Goal: Information Seeking & Learning: Learn about a topic

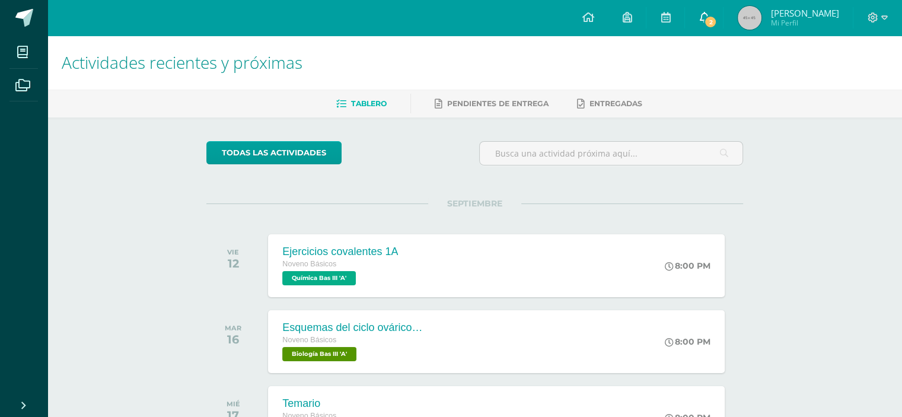
click at [703, 10] on link "2" at bounding box center [704, 18] width 38 height 36
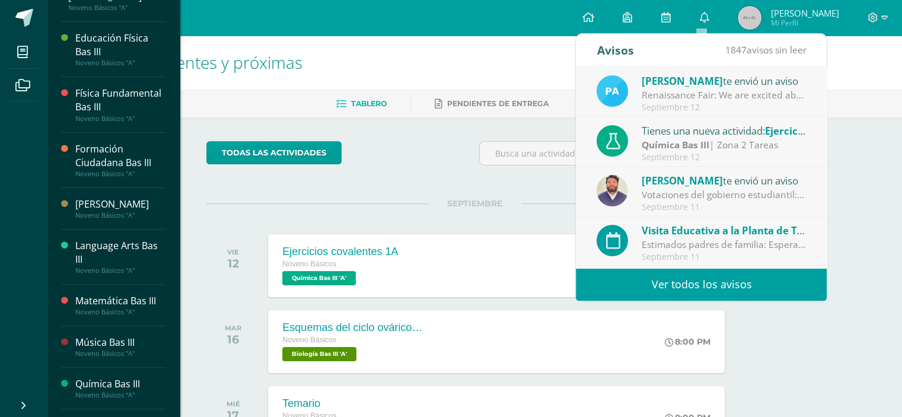
scroll to position [383, 0]
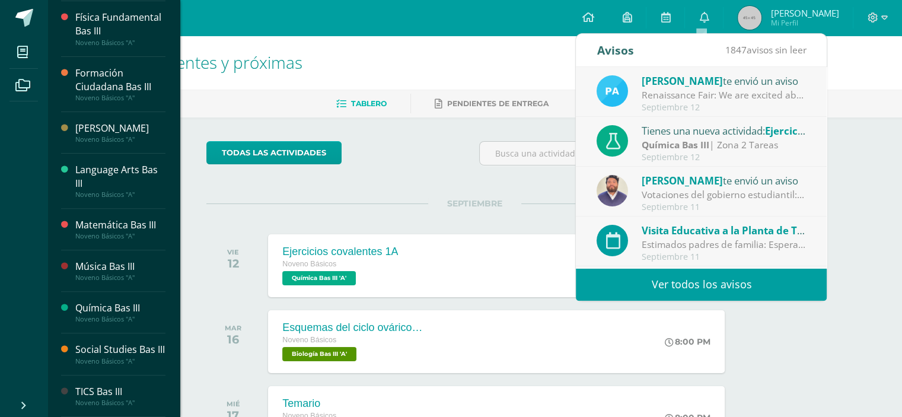
click at [95, 301] on div "Química Bas III" at bounding box center [120, 308] width 90 height 14
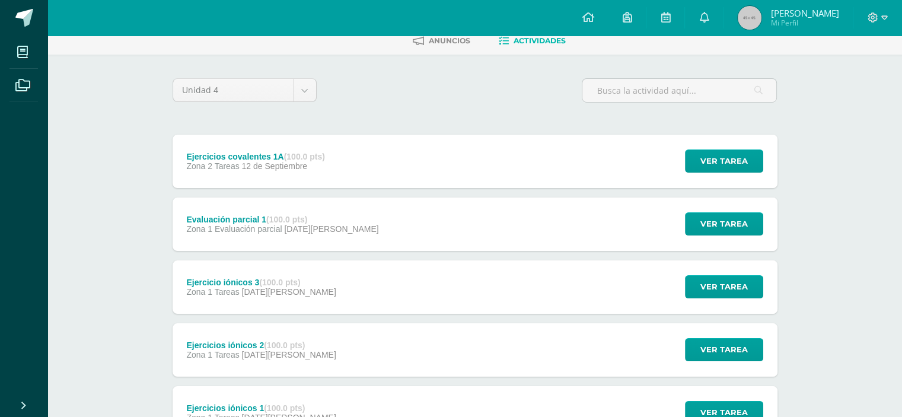
scroll to position [164, 0]
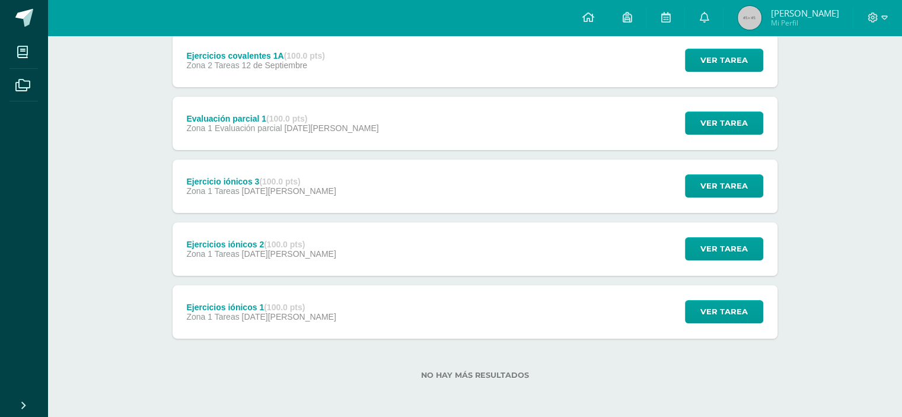
click at [259, 303] on div "Ejercicios iónicos 1 (100.0 pts)" at bounding box center [260, 306] width 149 height 9
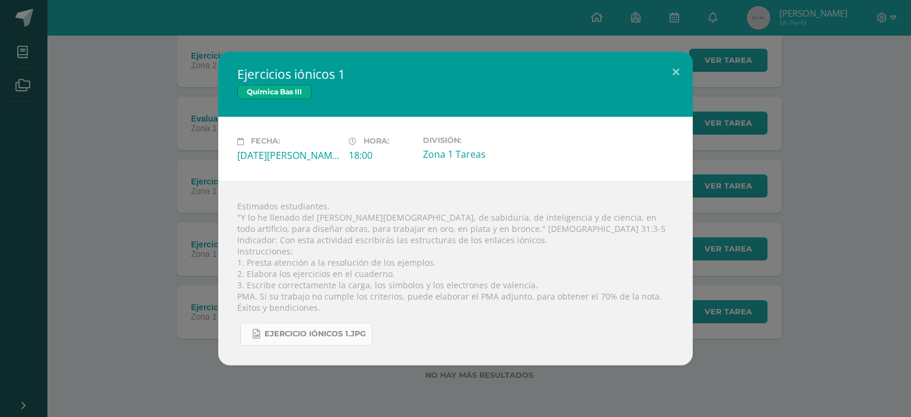
click at [296, 331] on span "ejercicio iónicos 1.jpg" at bounding box center [314, 333] width 101 height 9
click at [97, 135] on div "Ejercicios iónicos 1 Química Bas III Fecha: [DATE][PERSON_NAME] Hora: 18:00 Div…" at bounding box center [455, 208] width 901 height 313
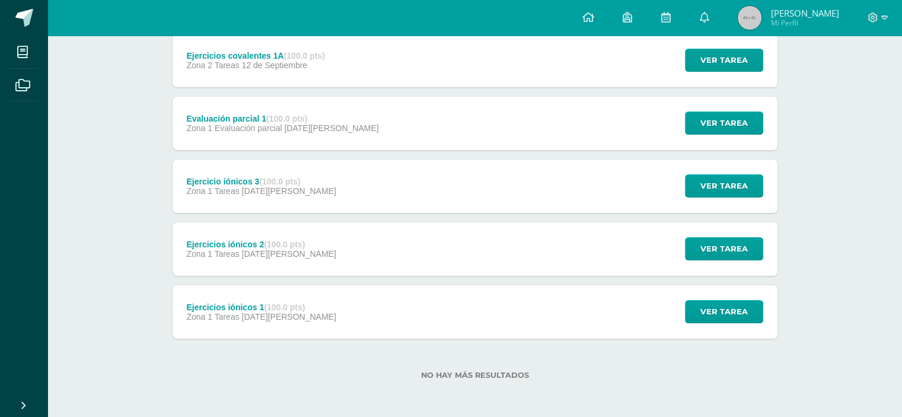
click at [282, 231] on div "Ejercicios iónicos 2 (100.0 pts) Zona 1 Tareas 22 de Agosto" at bounding box center [262, 248] width 178 height 53
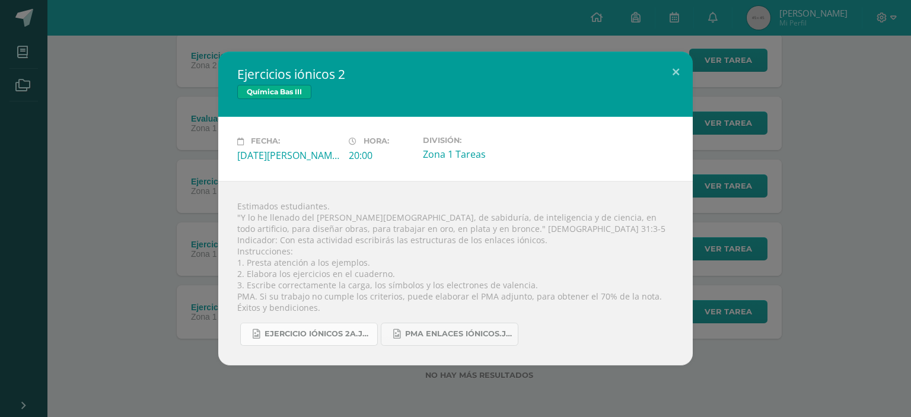
click at [325, 336] on span "Ejercicio iónicos 2a.jpg" at bounding box center [317, 333] width 107 height 9
click at [101, 78] on div "Ejercicios iónicos 2 Química Bas III Fecha: Viernes 22 de Agosto Hora: 20:00 Di…" at bounding box center [455, 208] width 901 height 313
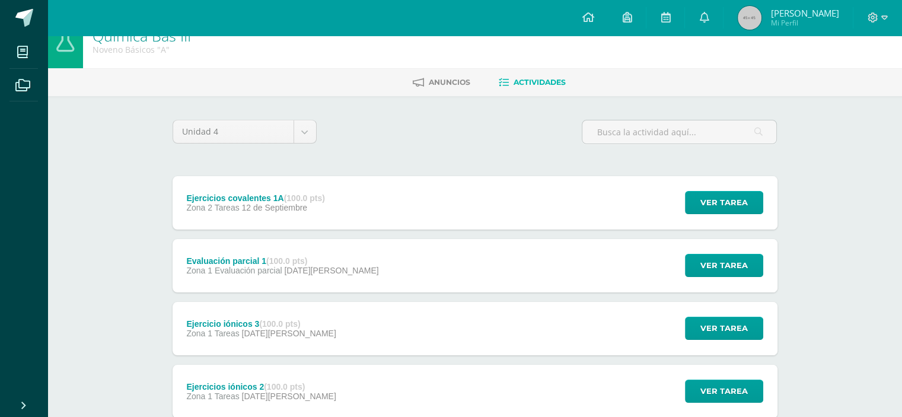
scroll to position [20, 0]
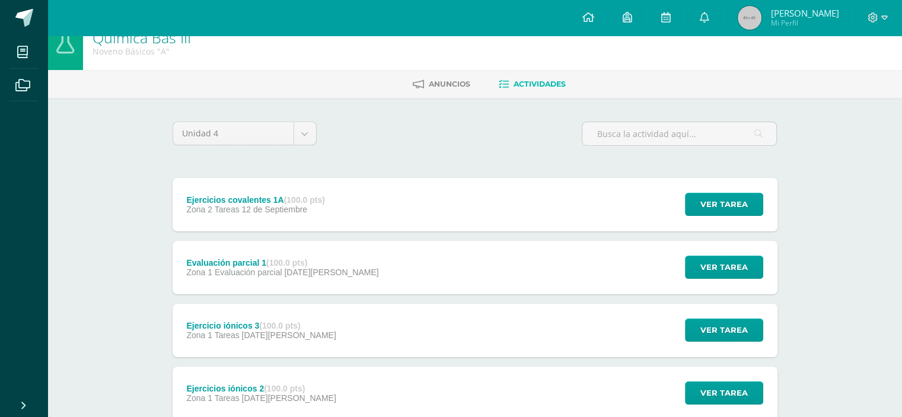
click at [365, 202] on div "Ejercicios covalentes 1A (100.0 pts) Zona 2 Tareas 12 de Septiembre Ver tarea E…" at bounding box center [475, 204] width 605 height 53
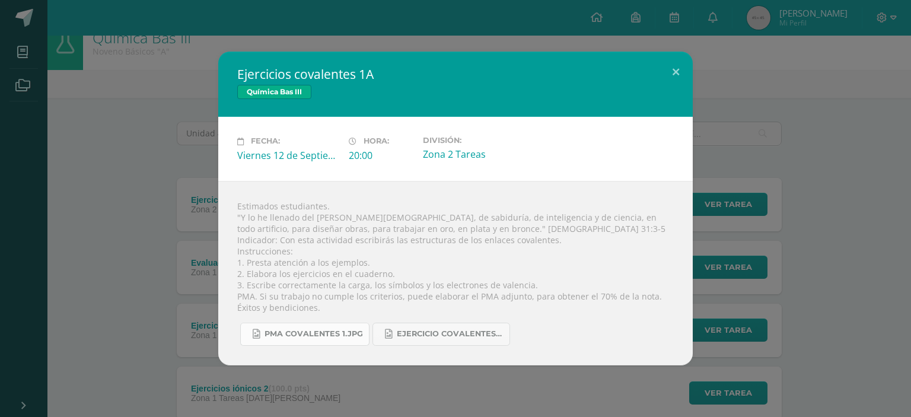
click at [318, 335] on span "PMA covalentes 1.jpg" at bounding box center [313, 333] width 98 height 9
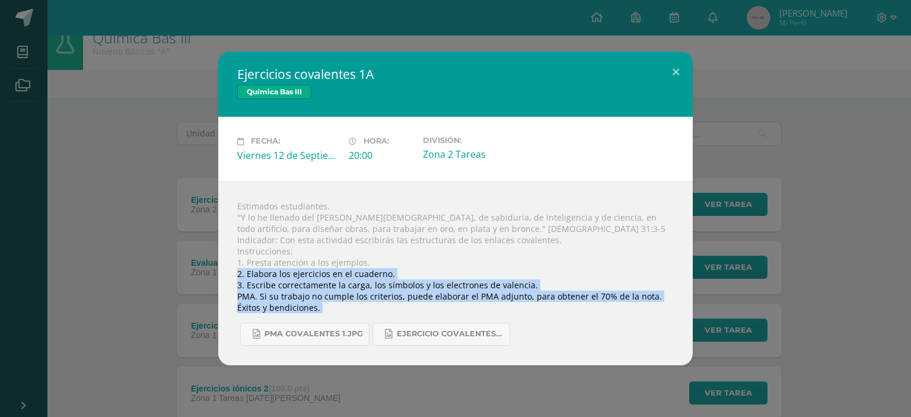
drag, startPoint x: 107, startPoint y: 275, endPoint x: 473, endPoint y: -72, distance: 503.3
click at [473, 0] on html "Ejercicios covalentes 1A Química Bas III Fecha: Viernes 12 de Septiembre Hora: …" at bounding box center [455, 270] width 911 height 581
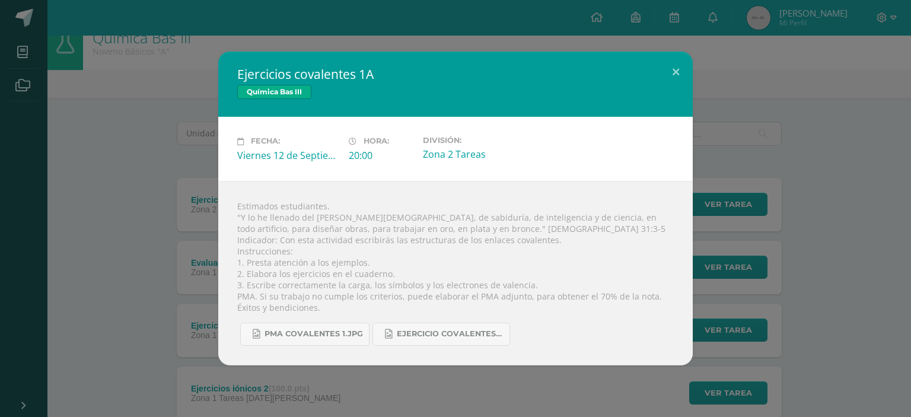
click at [143, 99] on div "Ejercicios covalentes 1A Química Bas III Fecha: Viernes 12 de Septiembre Hora: …" at bounding box center [455, 208] width 901 height 313
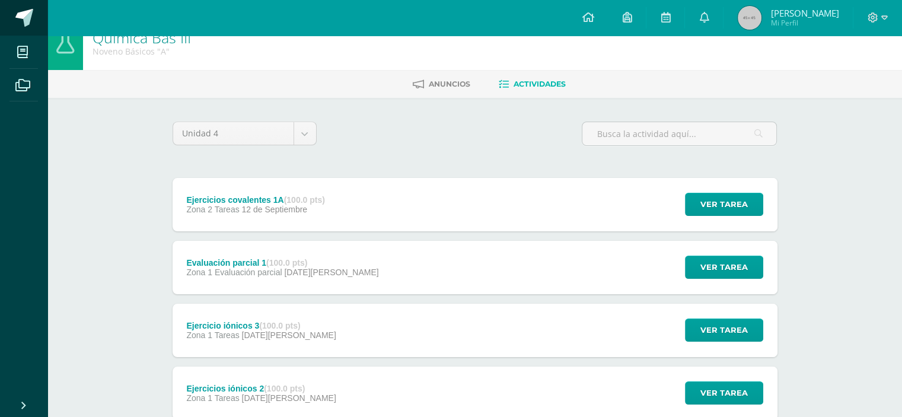
click at [24, 23] on span at bounding box center [24, 18] width 18 height 18
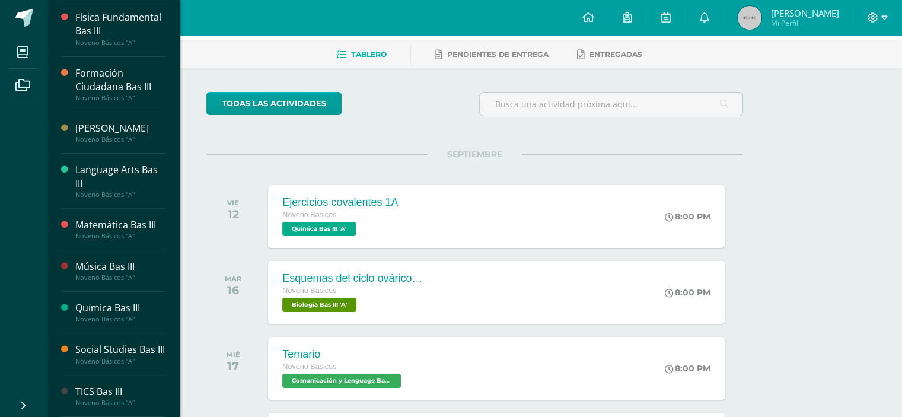
scroll to position [383, 0]
click at [119, 301] on div "Química Bas III" at bounding box center [120, 308] width 90 height 14
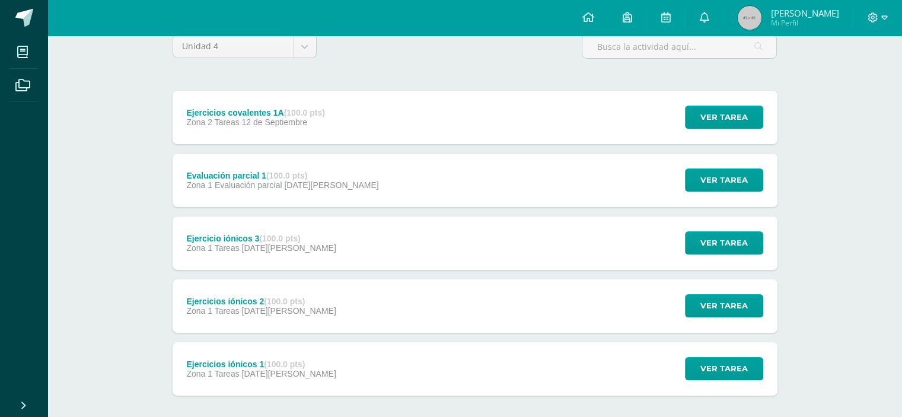
scroll to position [120, 0]
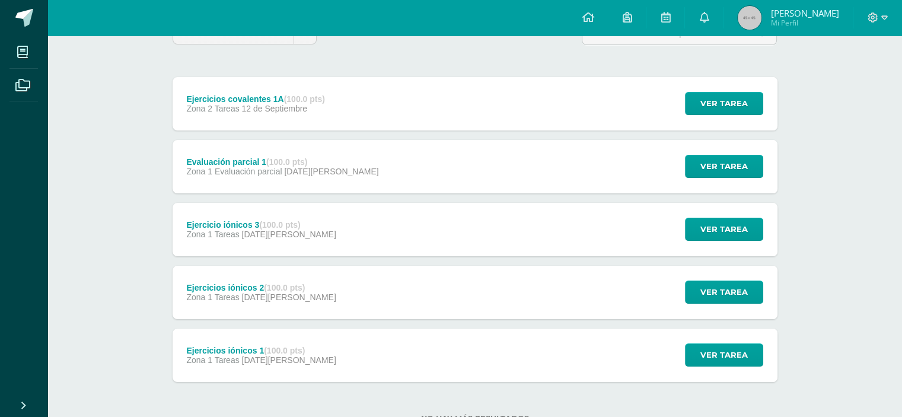
click at [221, 241] on div "Ejercicio iónicos 3 (100.0 pts) Zona 1 Tareas [DATE][PERSON_NAME]" at bounding box center [262, 229] width 178 height 53
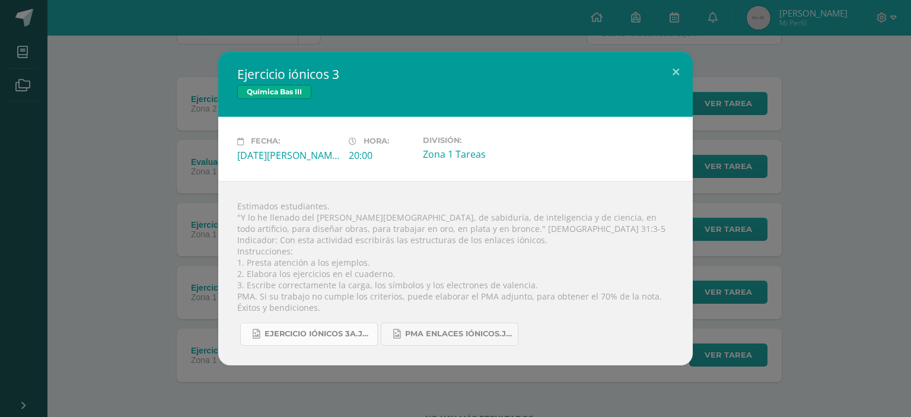
click at [303, 336] on span "Ejercicio iónicos 3a.jpg" at bounding box center [317, 333] width 107 height 9
click at [866, 232] on div "Ejercicio iónicos 3 Química Bas III Fecha: [DATE][PERSON_NAME] Hora: 20:00 Divi…" at bounding box center [455, 208] width 901 height 313
